Goal: Find specific page/section: Find specific page/section

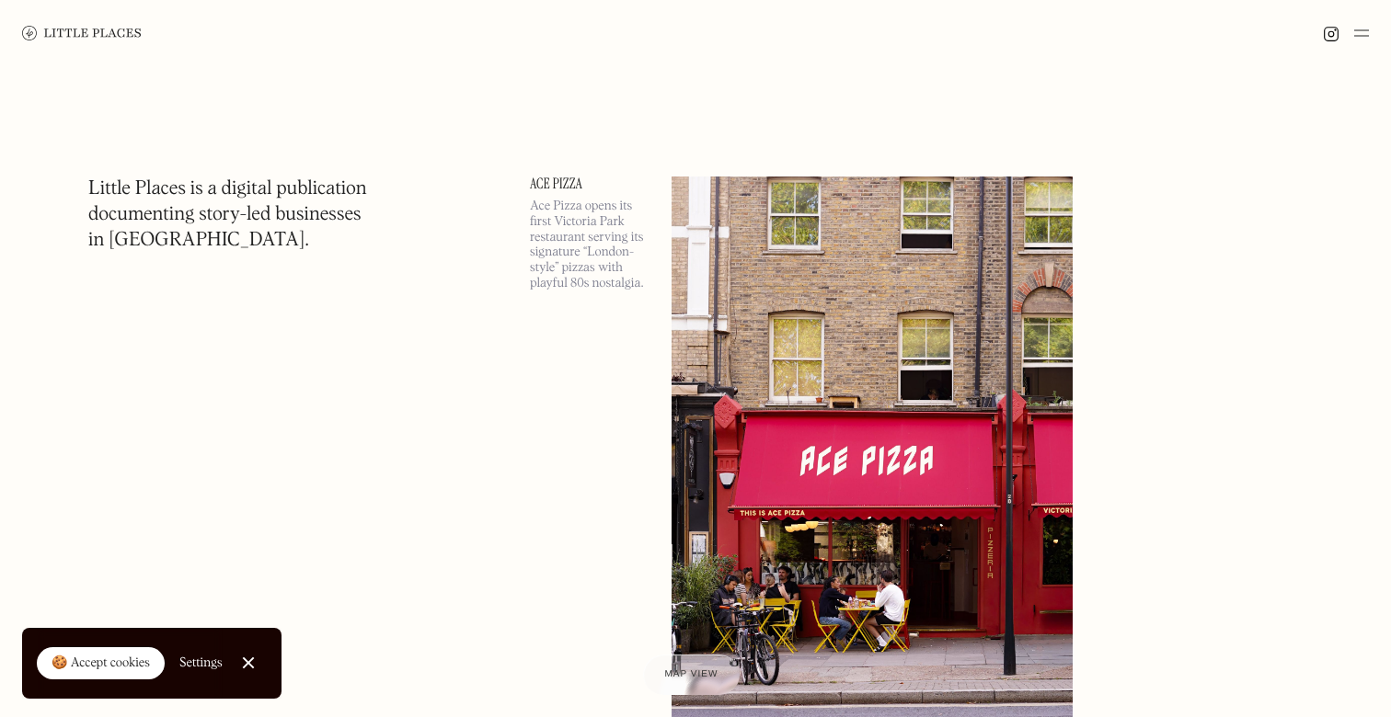
click at [1361, 26] on img at bounding box center [1361, 33] width 15 height 22
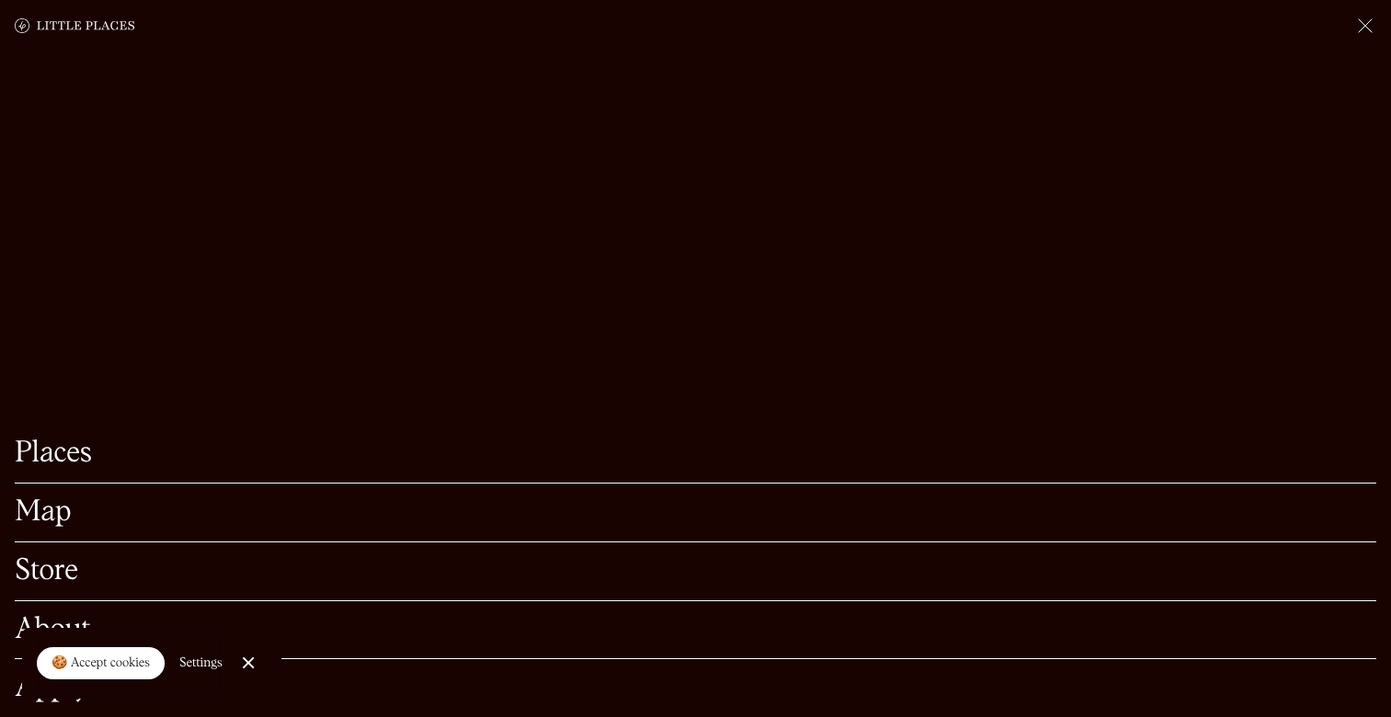
click at [45, 501] on link "Map" at bounding box center [695, 513] width 1361 height 29
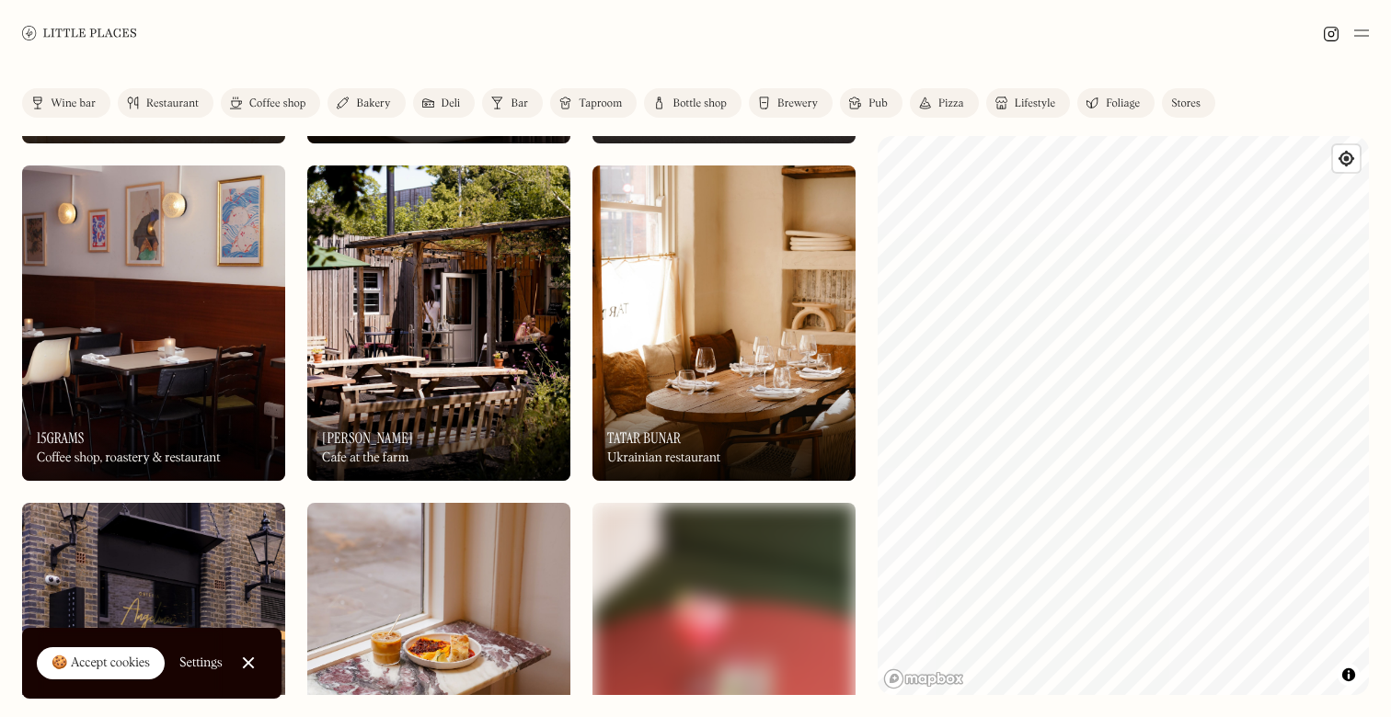
scroll to position [1017, 0]
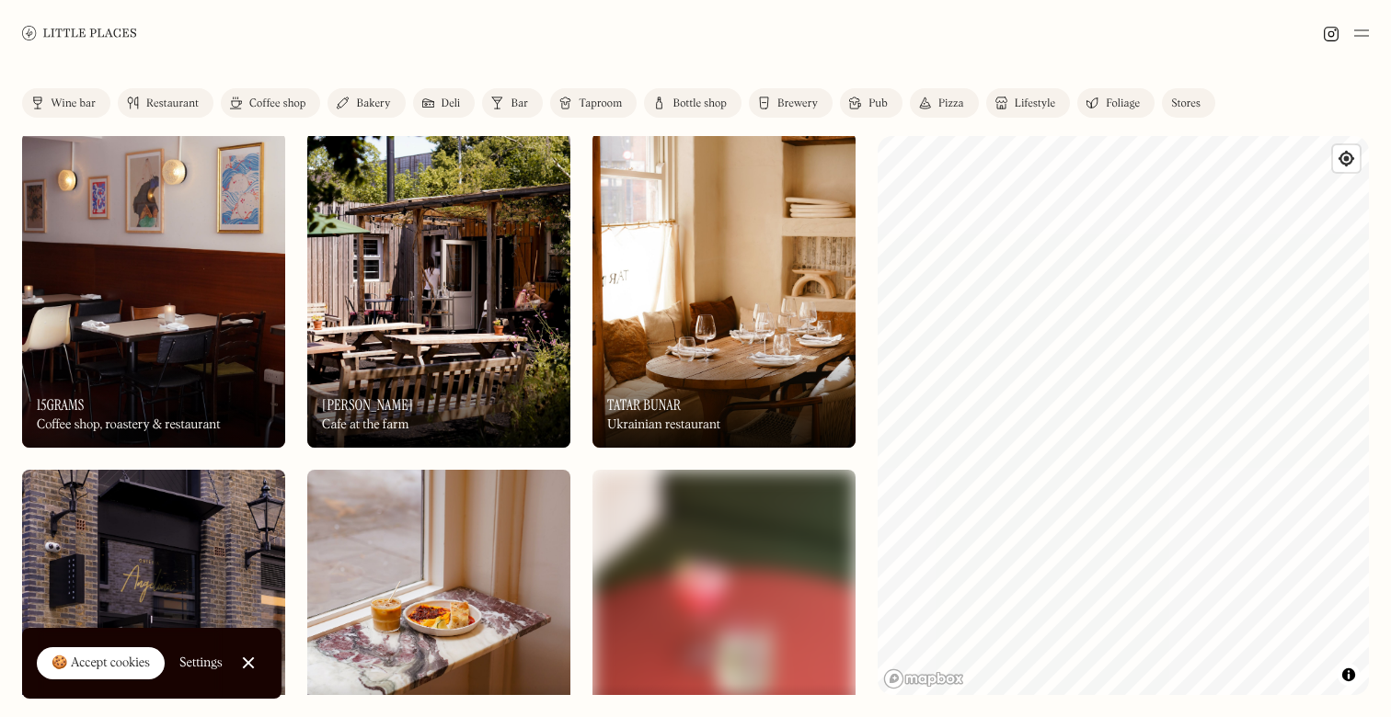
click at [722, 312] on img at bounding box center [723, 290] width 263 height 316
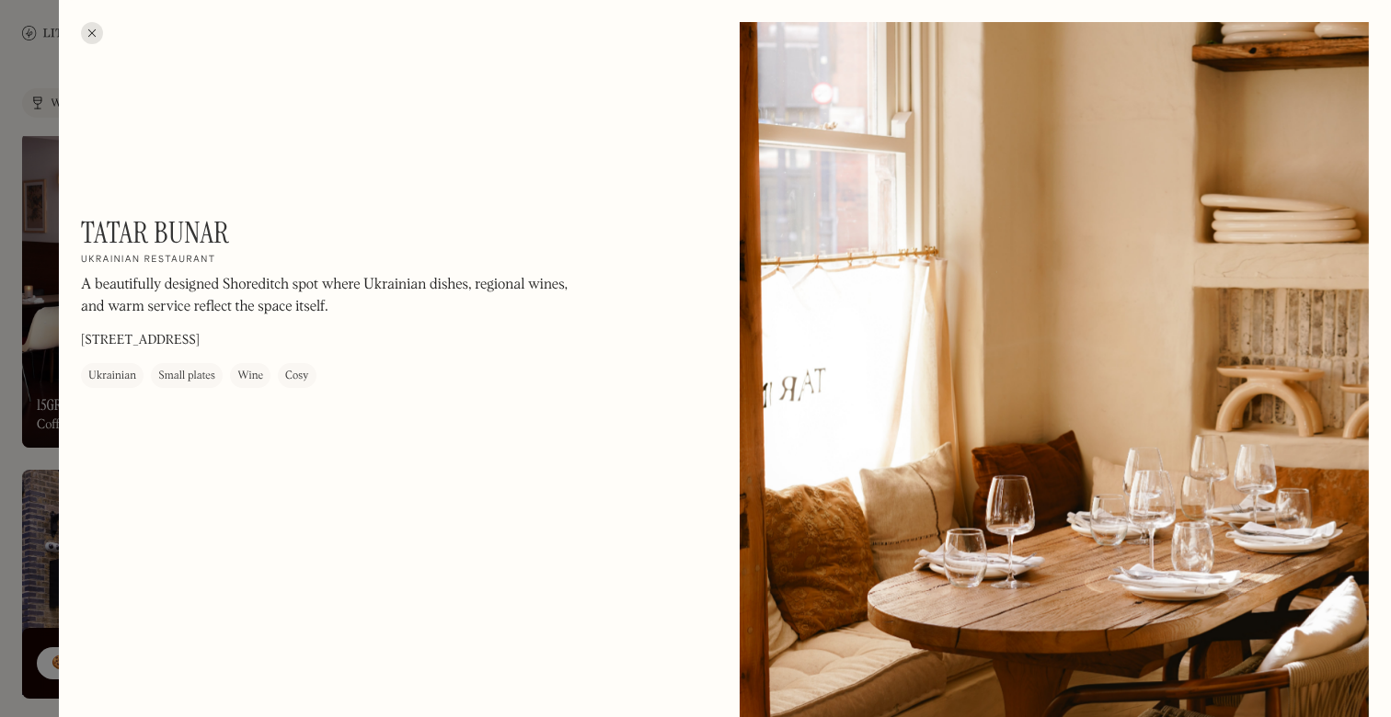
click at [93, 37] on div at bounding box center [92, 33] width 22 height 22
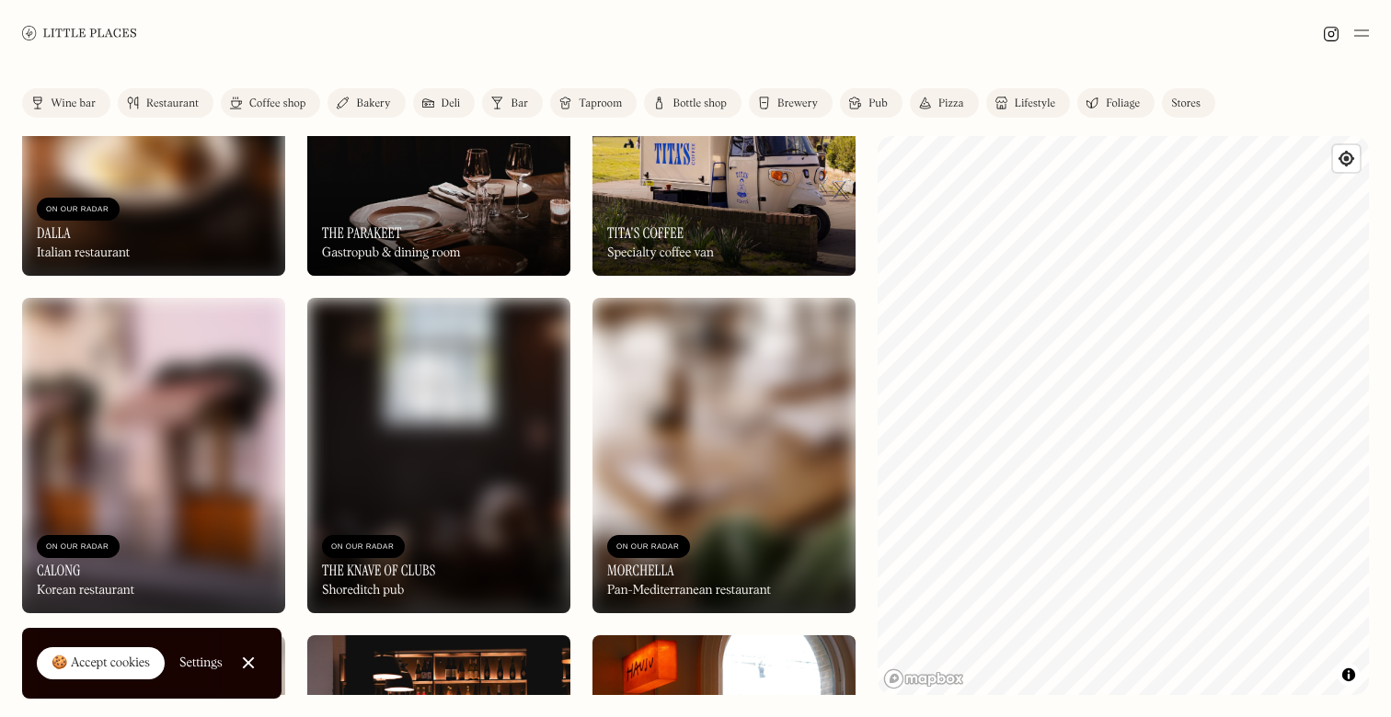
scroll to position [3208, 0]
